Goal: Navigation & Orientation: Find specific page/section

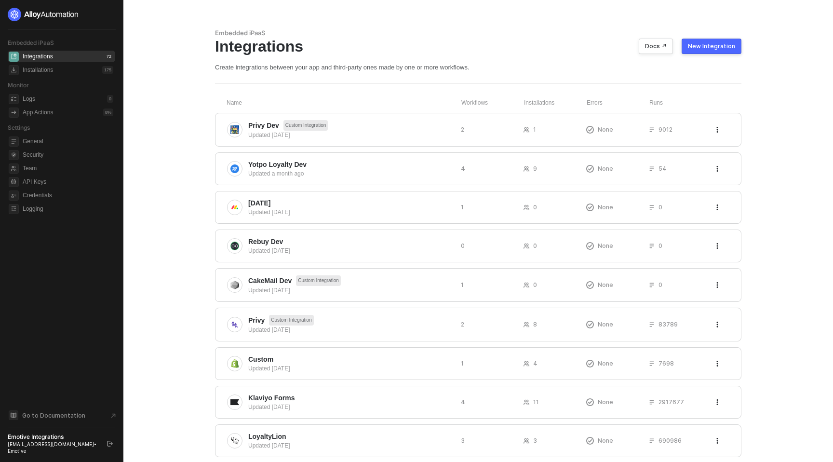
scroll to position [172, 0]
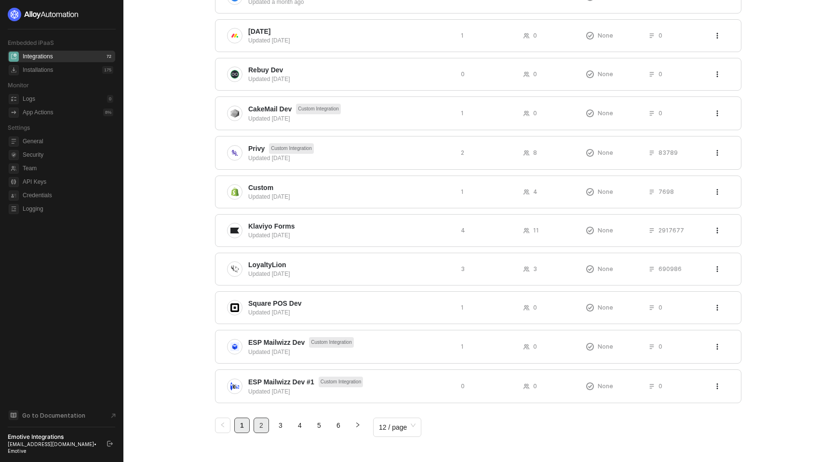
click at [263, 426] on link "2" at bounding box center [261, 425] width 14 height 14
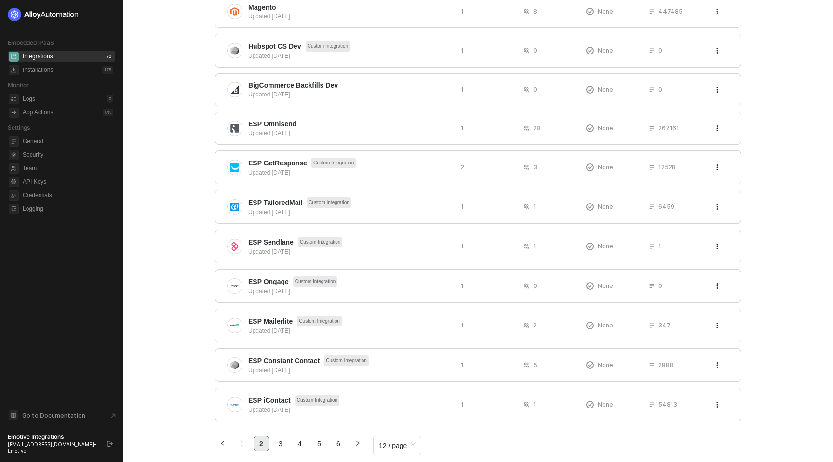
scroll to position [175, 0]
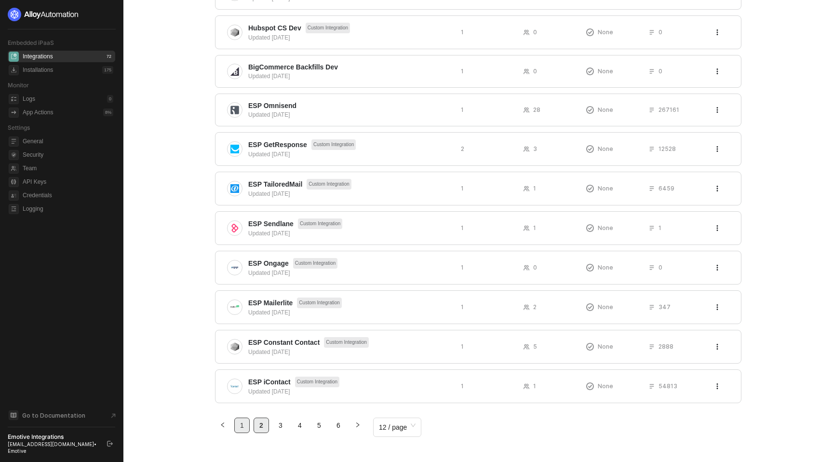
click at [241, 427] on link "1" at bounding box center [242, 425] width 14 height 14
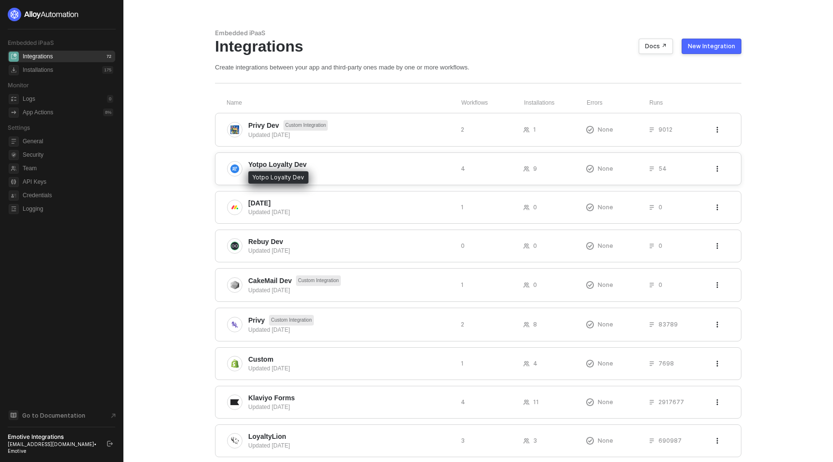
click at [268, 168] on span "Yotpo Loyalty Dev" at bounding box center [277, 165] width 58 height 10
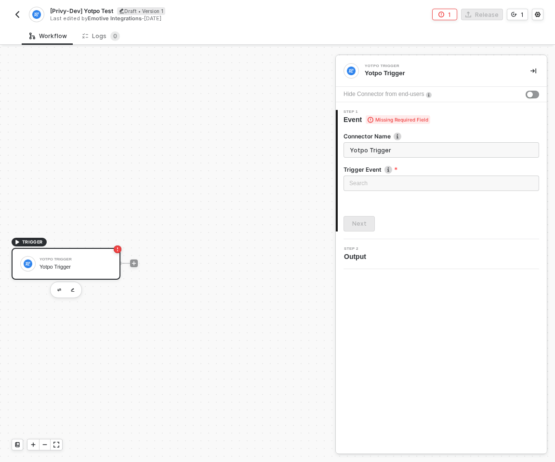
scroll to position [18, 0]
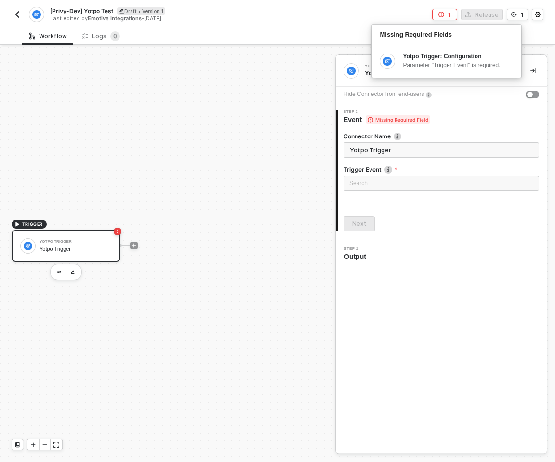
click at [254, 15] on div "Last edited by [PERSON_NAME] Integrations - [DATE]" at bounding box center [163, 18] width 227 height 7
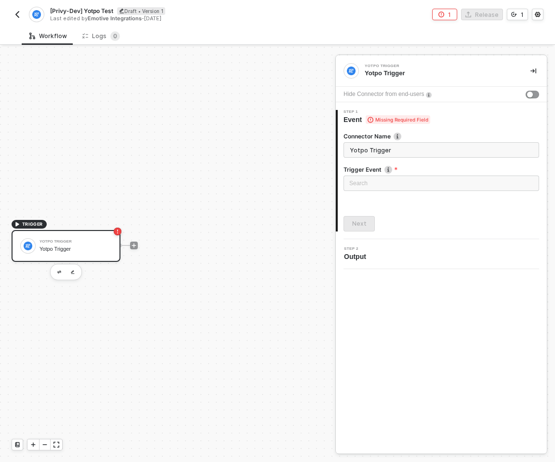
click at [199, 24] on div "[Privy-Dev] Yotpo Test Draft • Version 1 Last edited by [PERSON_NAME] Integrati…" at bounding box center [278, 13] width 532 height 27
click at [16, 6] on div "[Privy-Dev] Yotpo Test Draft • Version 1 Last edited by [PERSON_NAME] Integrati…" at bounding box center [278, 13] width 532 height 27
click at [16, 13] on img "button" at bounding box center [17, 15] width 8 height 8
